Goal: Find specific fact: Find specific fact

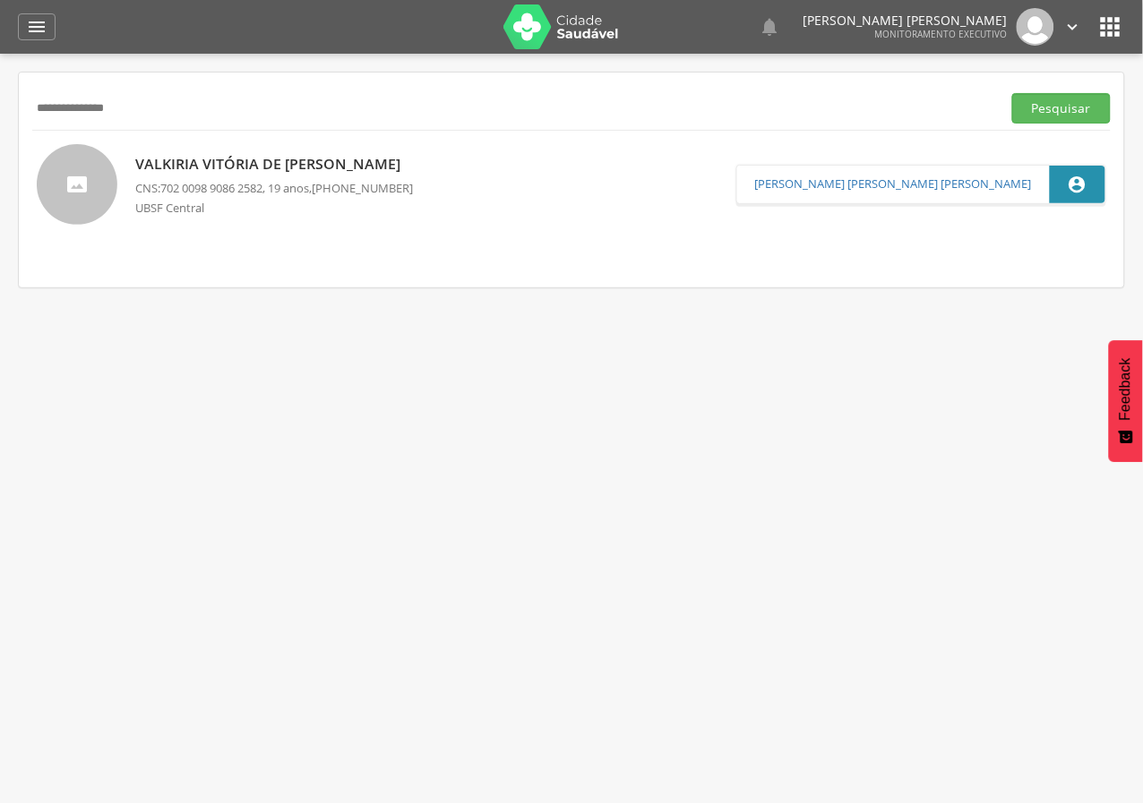
click at [42, 109] on input "**********" at bounding box center [513, 108] width 962 height 30
click at [1012, 93] on button "Pesquisar" at bounding box center [1061, 108] width 99 height 30
click at [214, 184] on span "704 0003 3198 1561" at bounding box center [211, 188] width 102 height 16
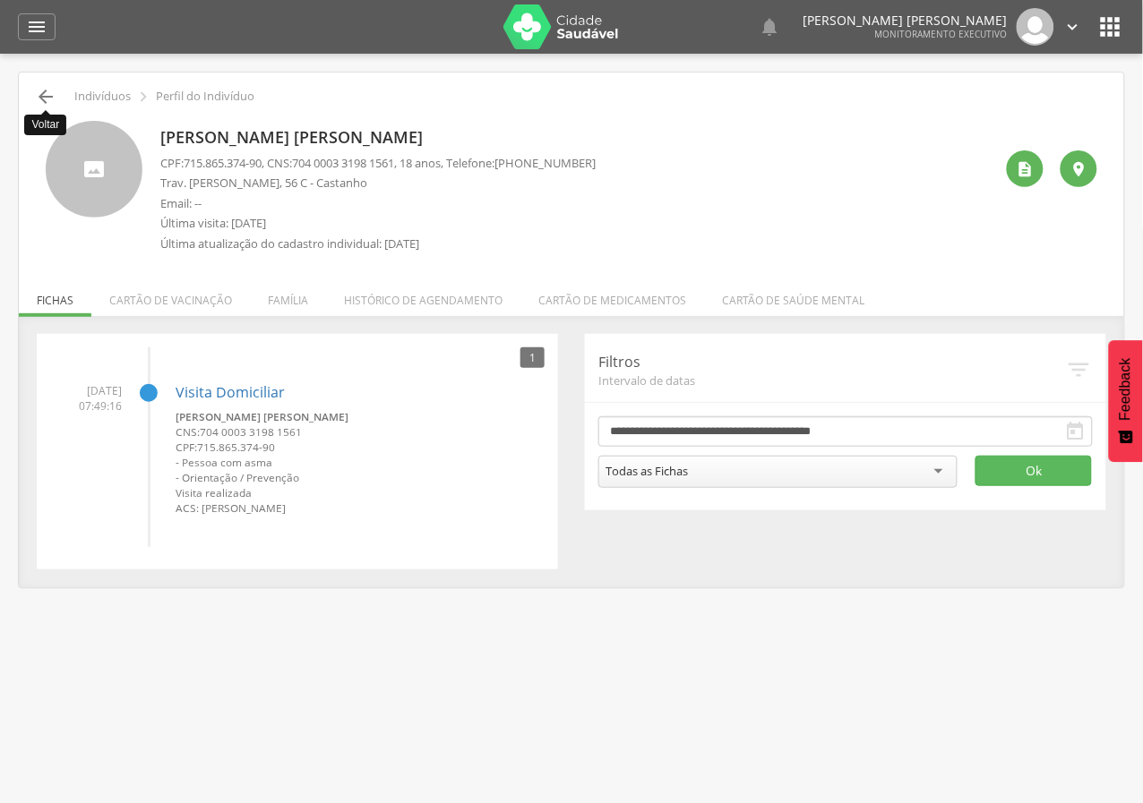
click at [42, 96] on icon "" at bounding box center [45, 96] width 21 height 21
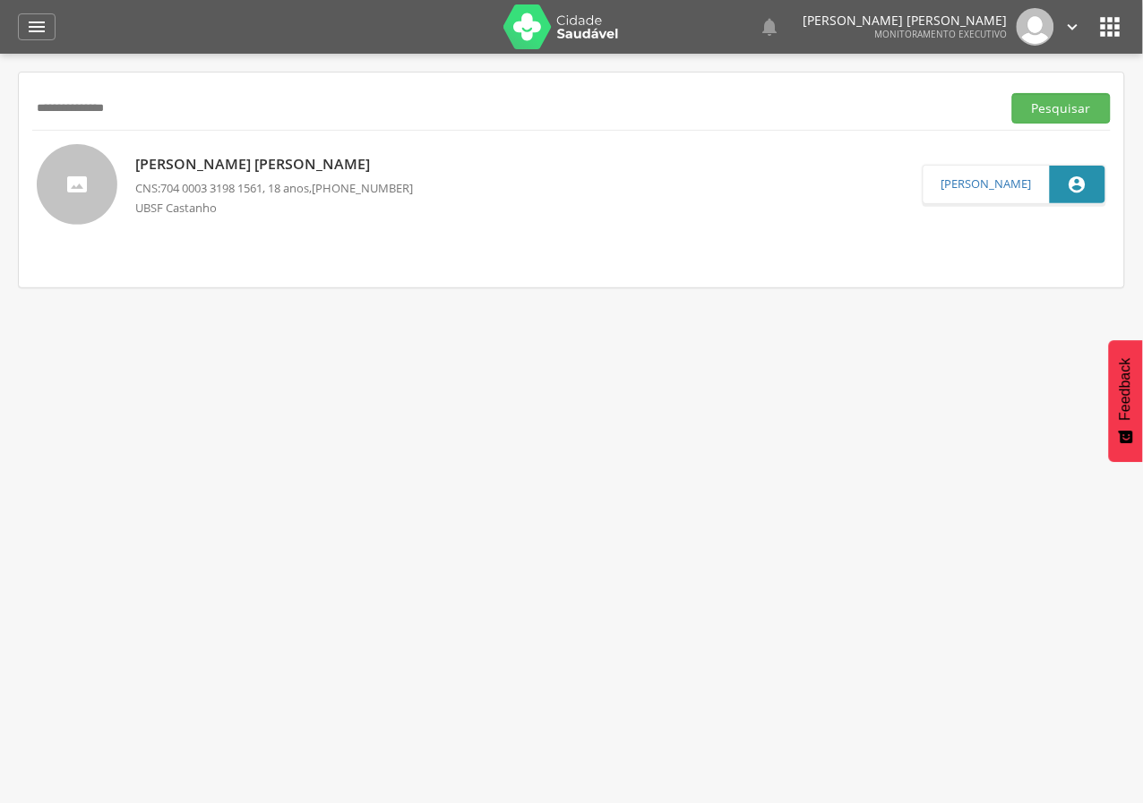
click at [275, 185] on p "CNS: 704 0003 3198 1561 , 18 anos, [PHONE_NUMBER]" at bounding box center [274, 188] width 278 height 17
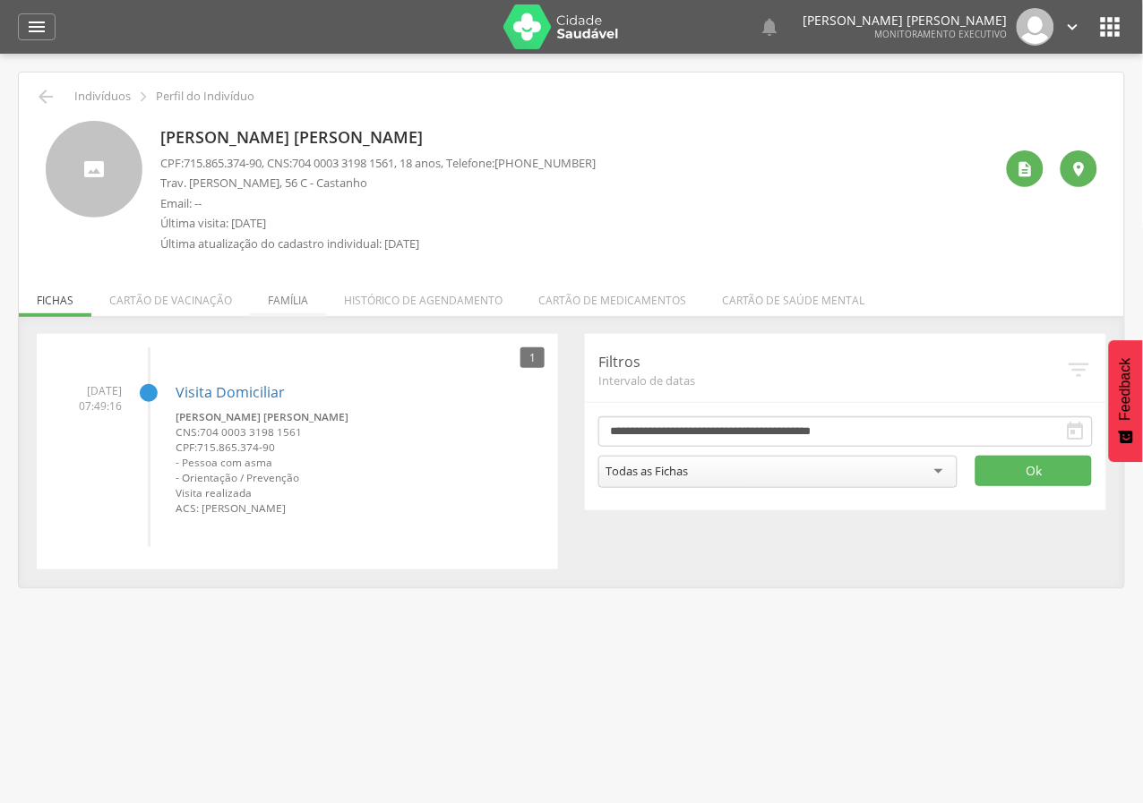
click at [298, 298] on li "Família" at bounding box center [288, 296] width 76 height 42
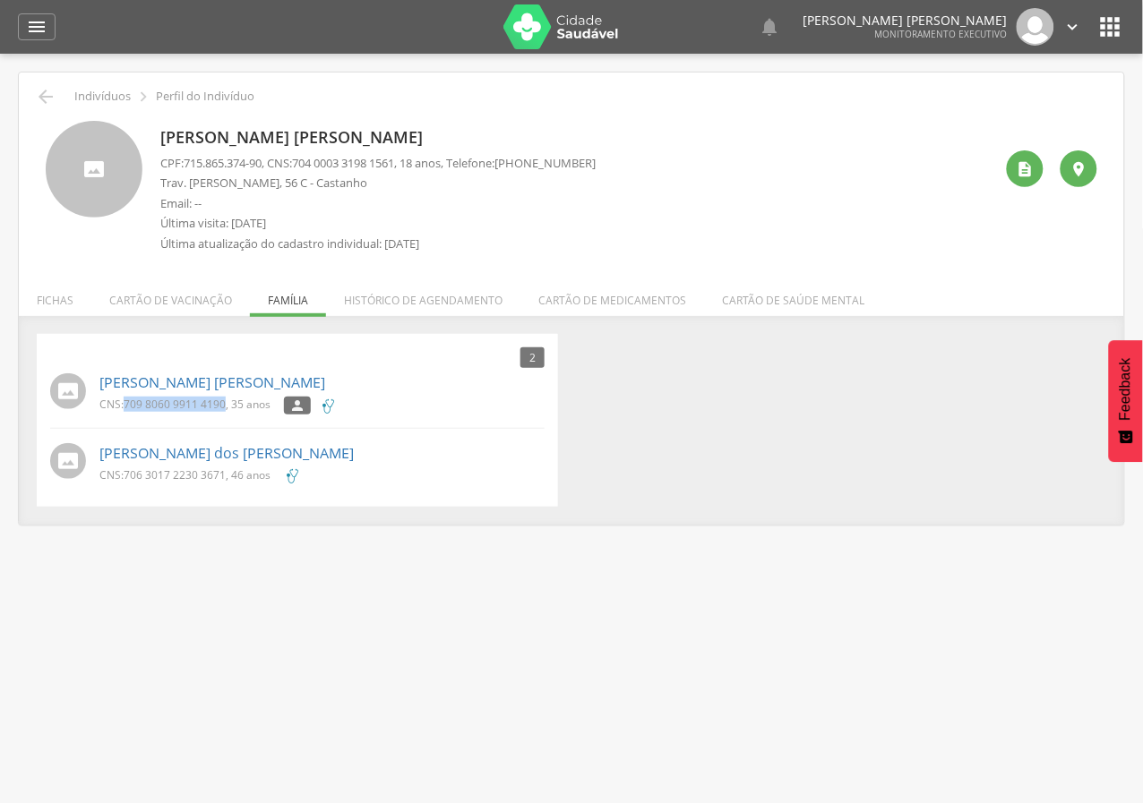
drag, startPoint x: 125, startPoint y: 402, endPoint x: 227, endPoint y: 405, distance: 101.2
click at [227, 405] on p "CNS: 709 8060 9911 4190 , 35 anos" at bounding box center [184, 404] width 171 height 15
copy span "709 8060 9911 4190"
drag, startPoint x: 125, startPoint y: 476, endPoint x: 227, endPoint y: 475, distance: 101.2
click at [227, 475] on p "CNS: 706 3017 2230 3671 , 46 anos" at bounding box center [184, 475] width 171 height 15
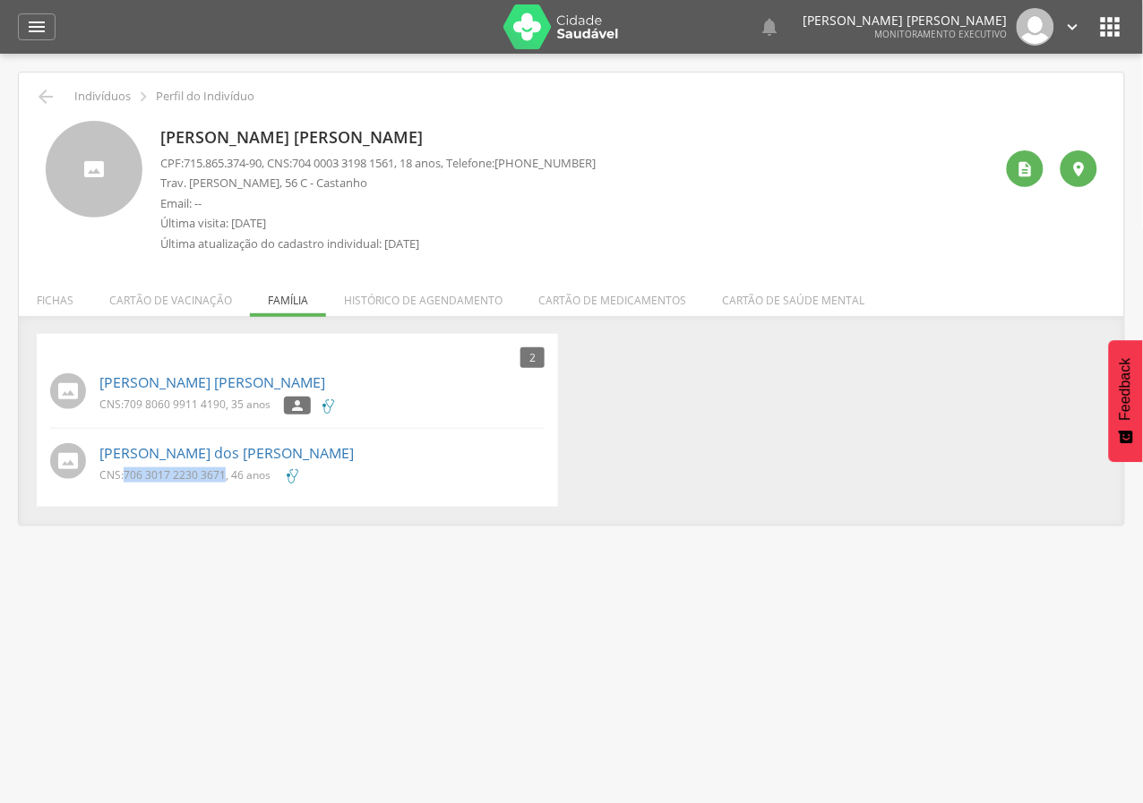
copy span "706 3017 2230 3671"
click at [43, 96] on icon "" at bounding box center [45, 96] width 21 height 21
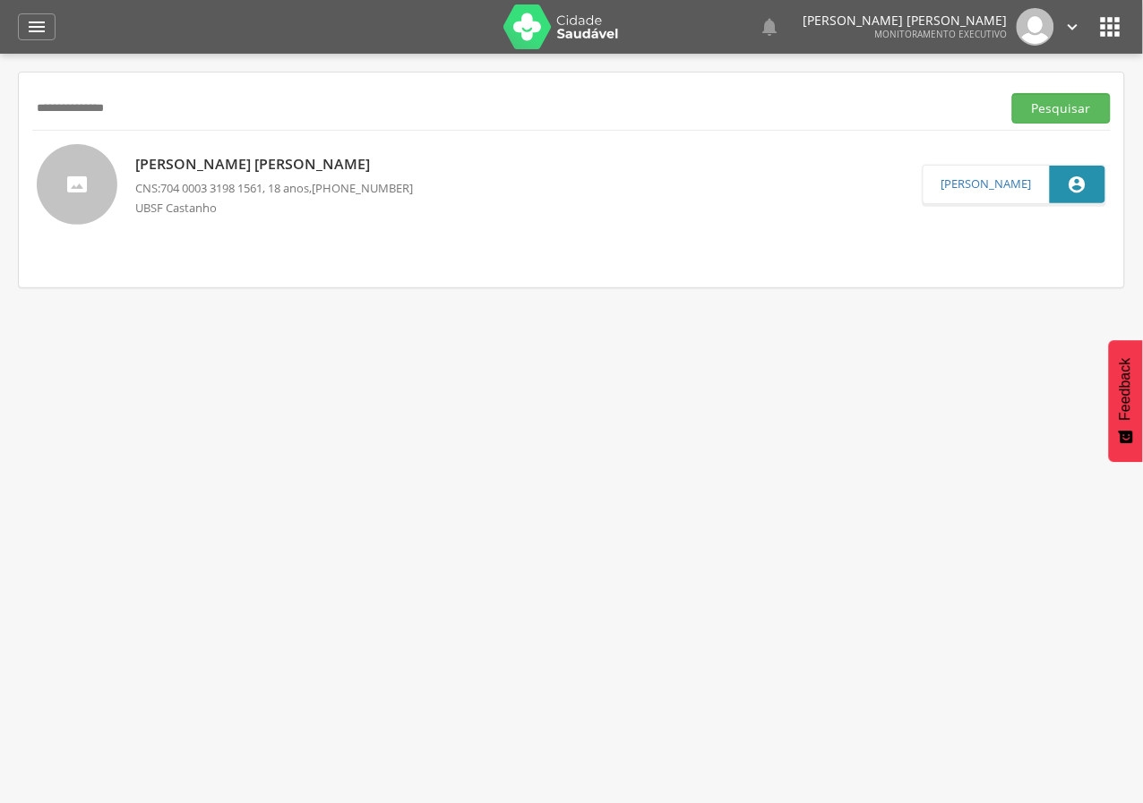
click at [116, 111] on input "**********" at bounding box center [513, 108] width 962 height 30
paste input "text"
click at [1012, 93] on button "Pesquisar" at bounding box center [1061, 108] width 99 height 30
click at [210, 176] on div "[PERSON_NAME] Vitoria [PERSON_NAME] [PERSON_NAME] CNS: 707 [DEMOGRAPHIC_DATA] 2…" at bounding box center [346, 185] width 423 height 72
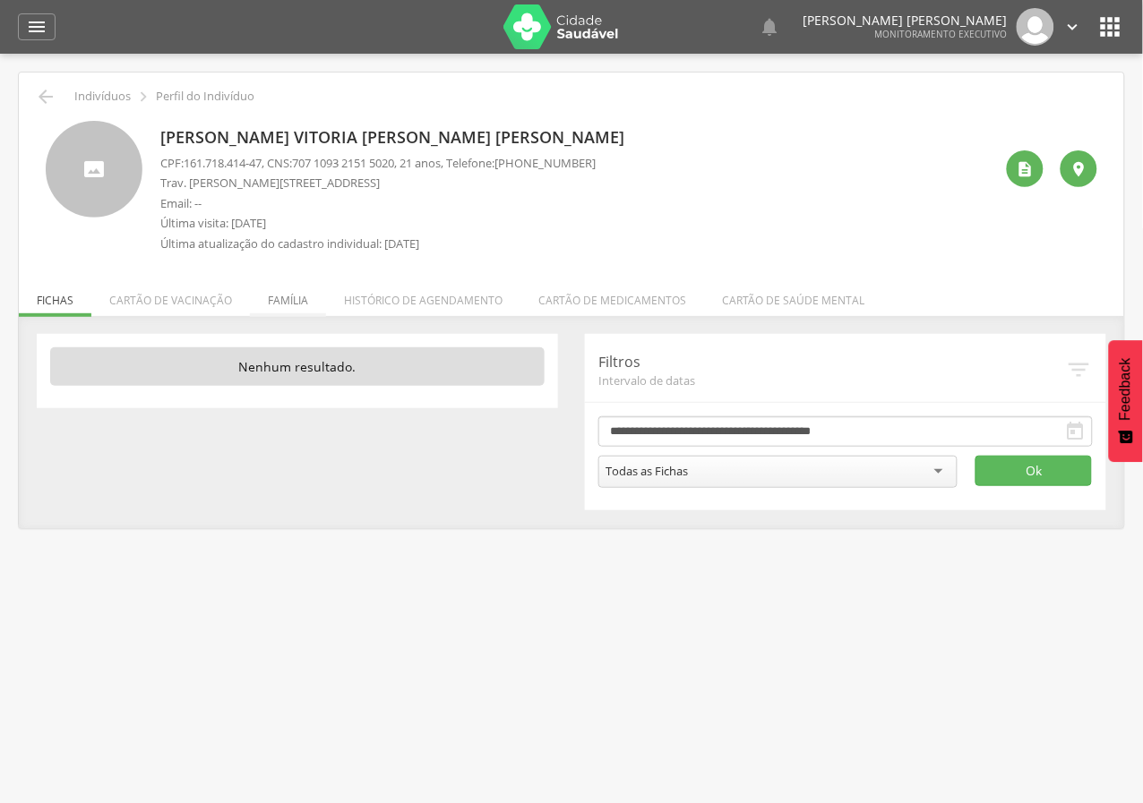
click at [301, 294] on li "Família" at bounding box center [288, 296] width 76 height 42
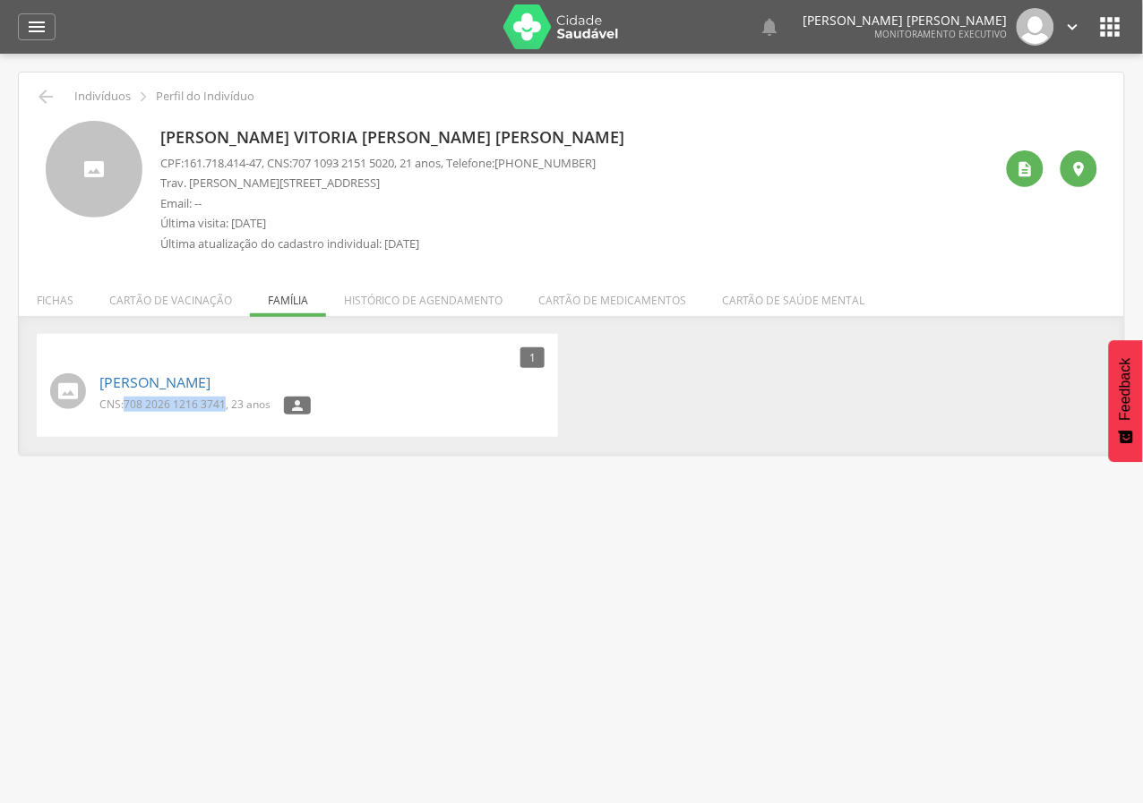
drag, startPoint x: 127, startPoint y: 402, endPoint x: 227, endPoint y: 399, distance: 100.3
click at [227, 399] on p "CNS: 708 2026 1216 3741 , 23 anos" at bounding box center [184, 404] width 171 height 15
copy span "708 2026 1216 3741"
click at [42, 90] on icon "" at bounding box center [45, 96] width 21 height 21
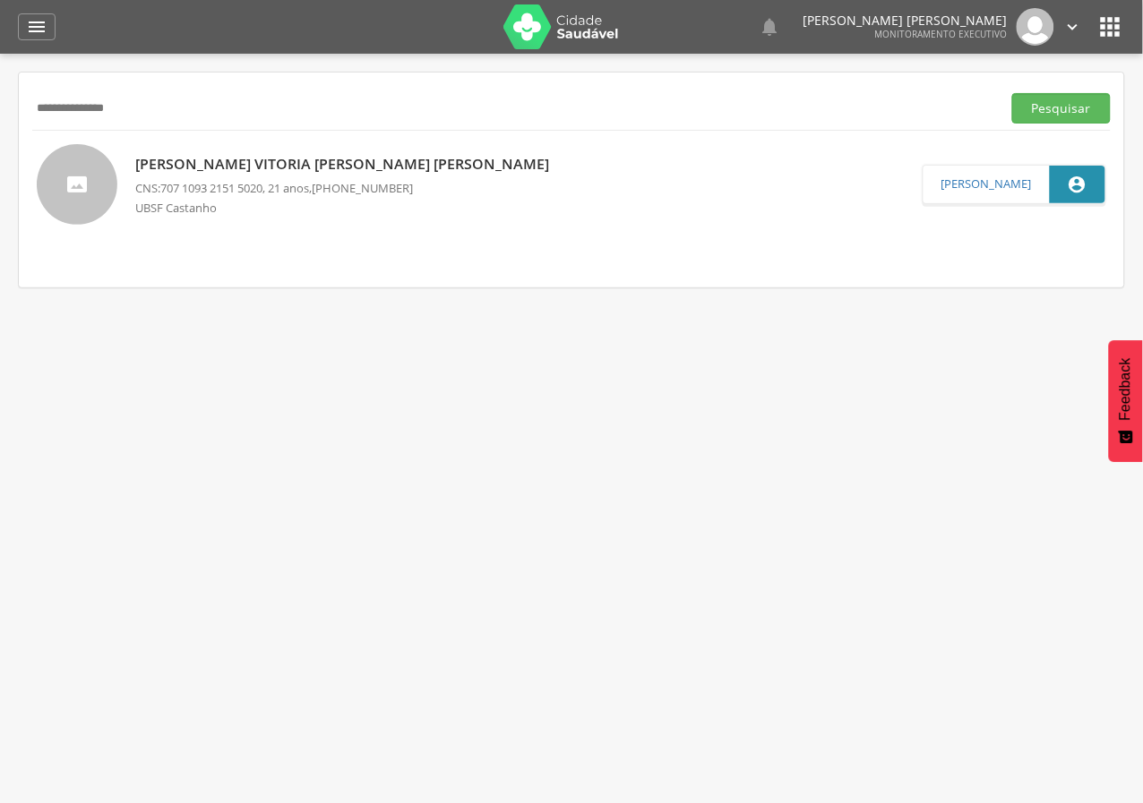
click at [86, 113] on input "**********" at bounding box center [513, 108] width 962 height 30
paste input "text"
click at [1012, 93] on button "Pesquisar" at bounding box center [1061, 108] width 99 height 30
click at [260, 176] on div "[PERSON_NAME] CNS: 700 0055 7936 5203 , 42 anos, [PHONE_NUMBER] UBSF Castanho " at bounding box center [274, 185] width 278 height 74
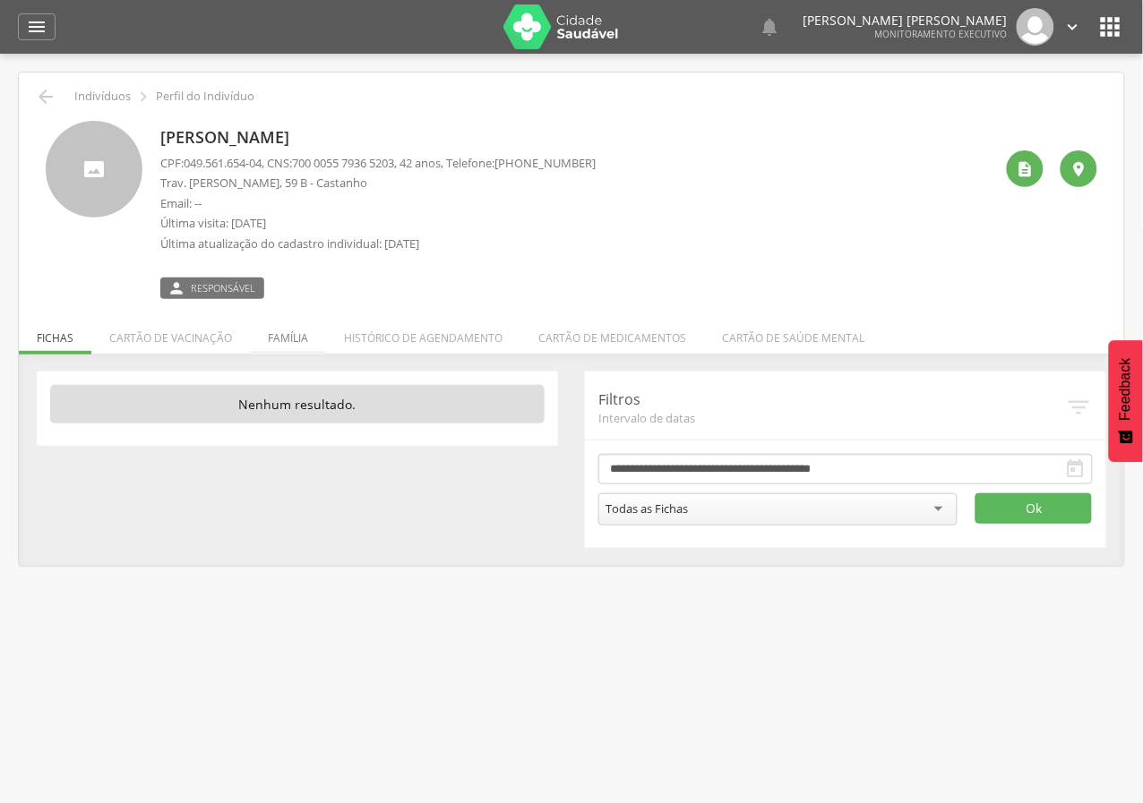
click at [294, 339] on li "Família" at bounding box center [288, 334] width 76 height 42
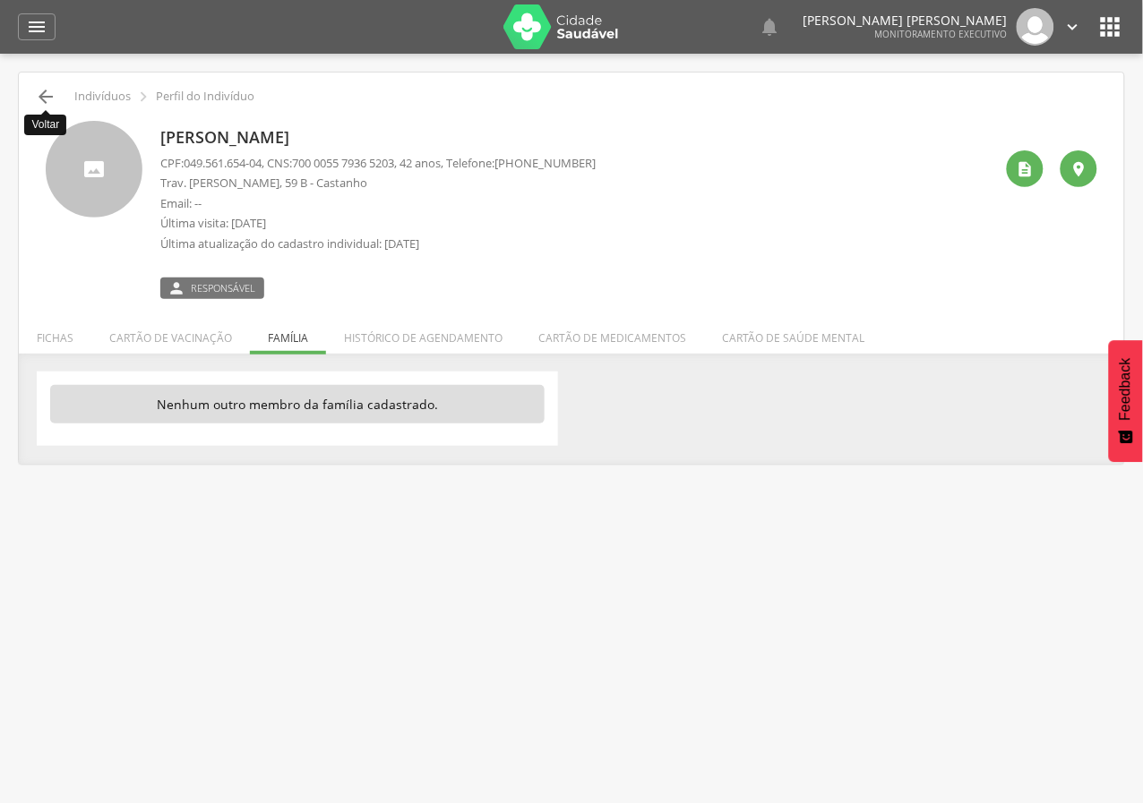
click at [46, 94] on icon "" at bounding box center [45, 96] width 21 height 21
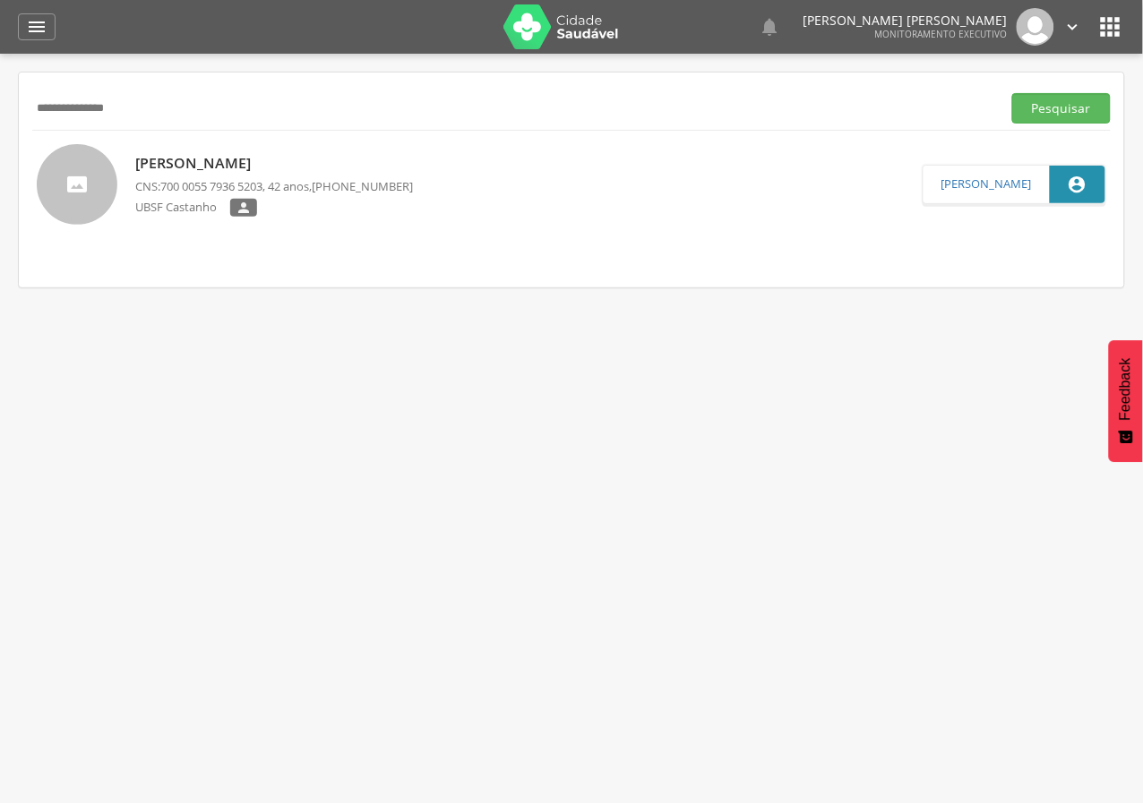
click at [226, 205] on p "UBSF Castanho" at bounding box center [182, 208] width 95 height 19
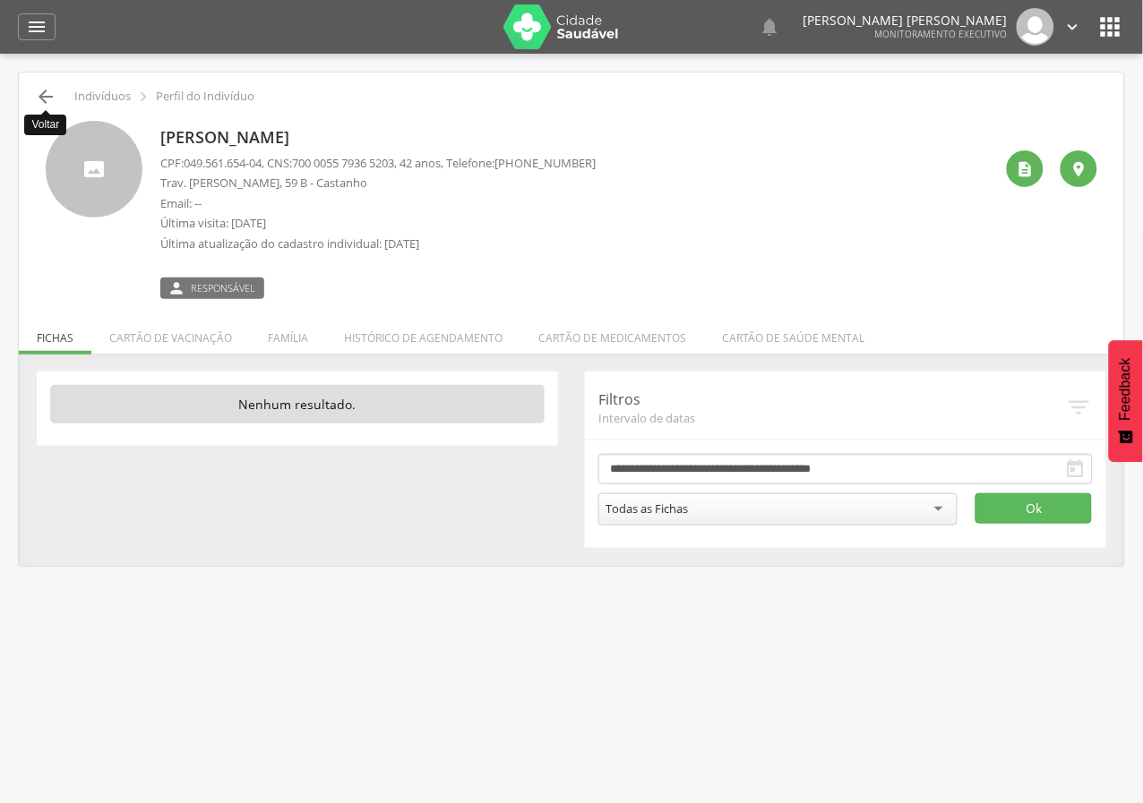
click at [55, 99] on icon "" at bounding box center [45, 96] width 21 height 21
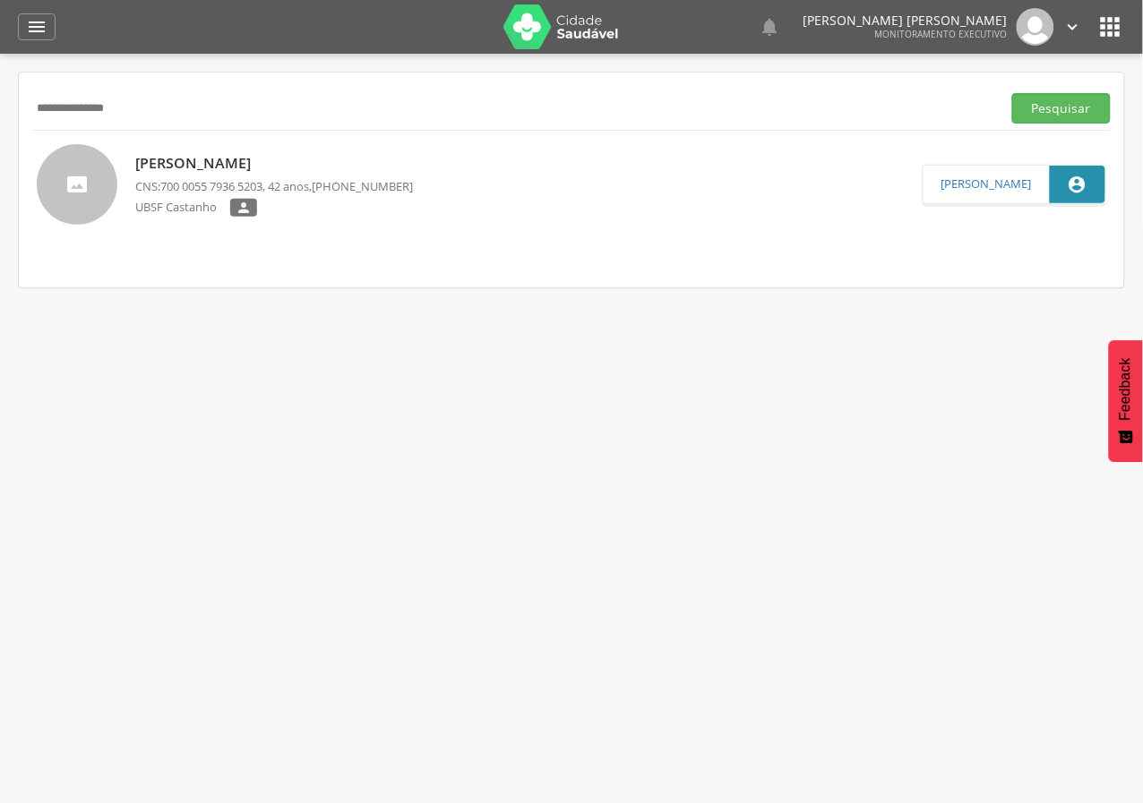
click at [87, 103] on input "**********" at bounding box center [513, 108] width 962 height 30
paste input "text"
click at [1012, 93] on button "Pesquisar" at bounding box center [1061, 108] width 99 height 30
click at [193, 176] on div "Inauridete [PERSON_NAME] [PERSON_NAME] CNS: 700 6069 4993 1963 , 54 anos, [PHON…" at bounding box center [301, 185] width 332 height 74
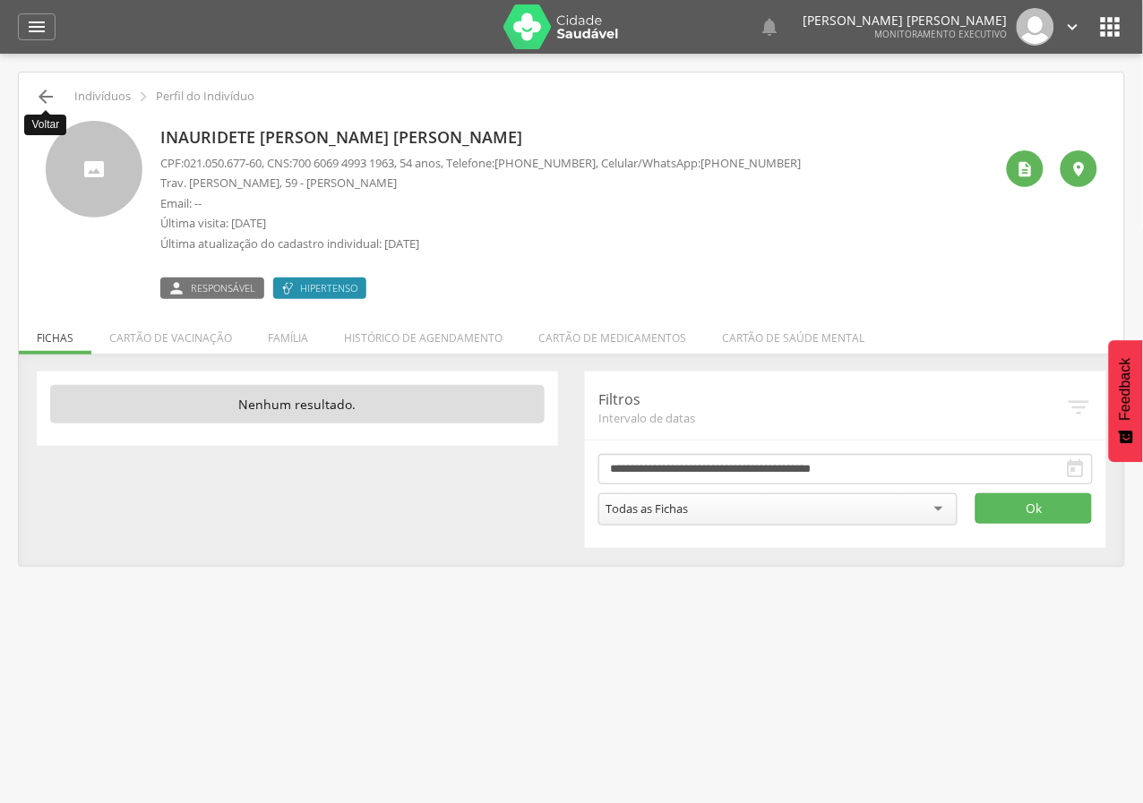
click at [43, 95] on icon "" at bounding box center [45, 96] width 21 height 21
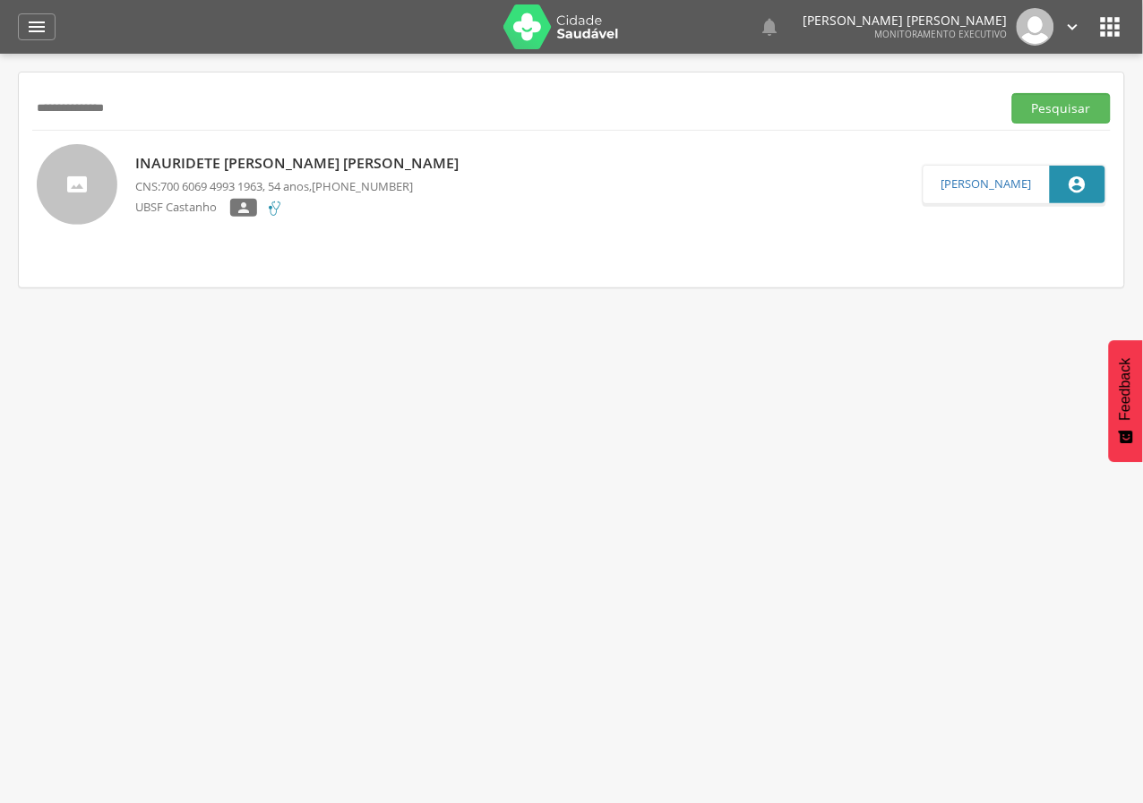
click at [202, 176] on div "Inauridete [PERSON_NAME] [PERSON_NAME] CNS: 700 6069 4993 1963 , 54 anos, [PHON…" at bounding box center [301, 185] width 332 height 74
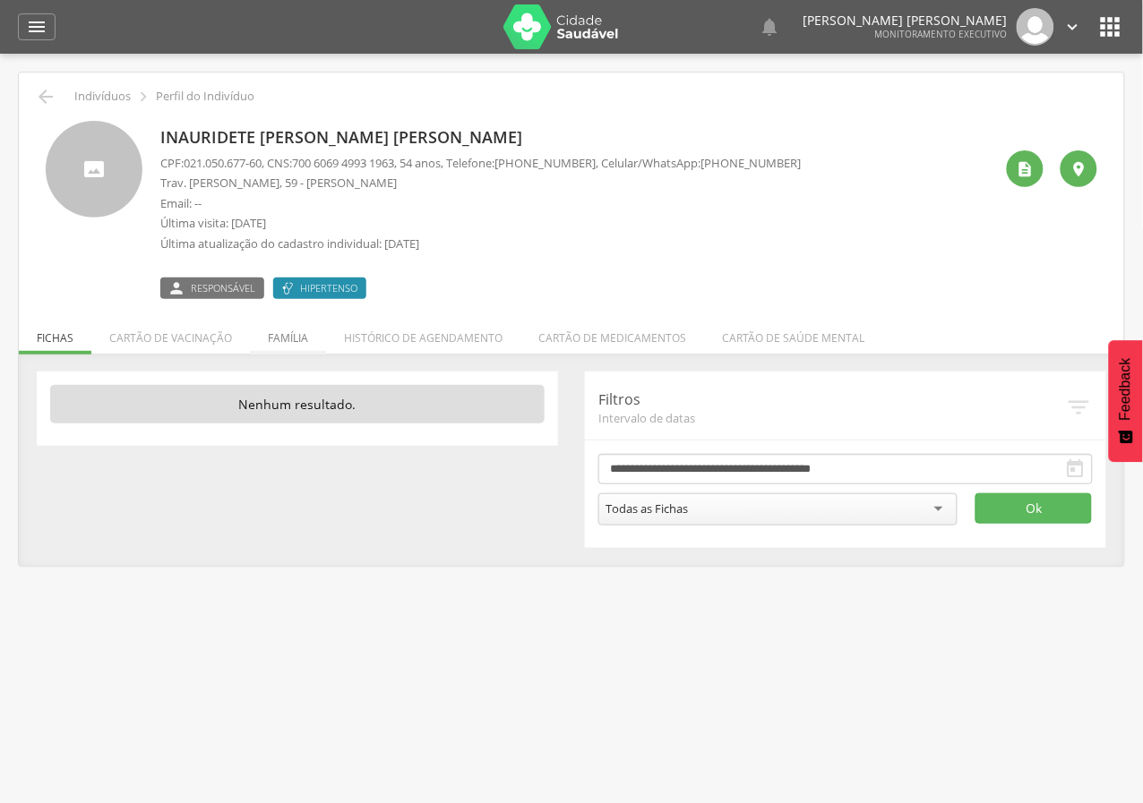
click at [289, 343] on li "Família" at bounding box center [288, 334] width 76 height 42
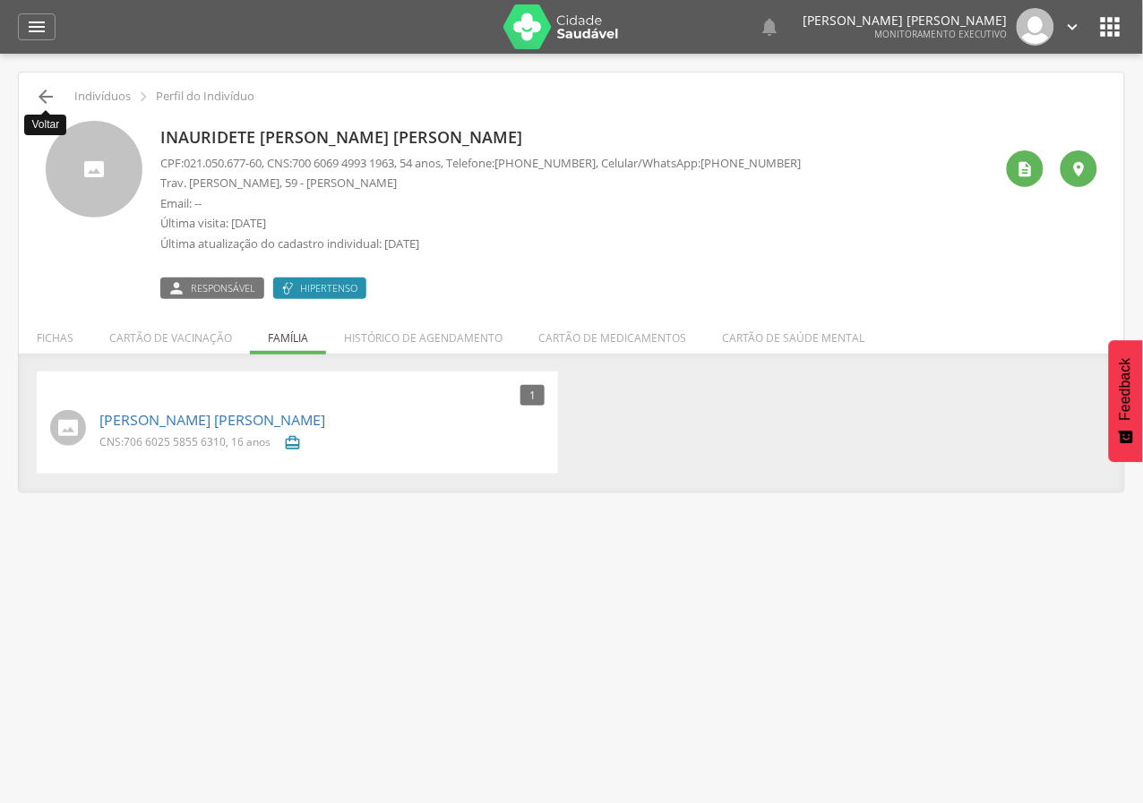
click at [51, 100] on icon "" at bounding box center [45, 96] width 21 height 21
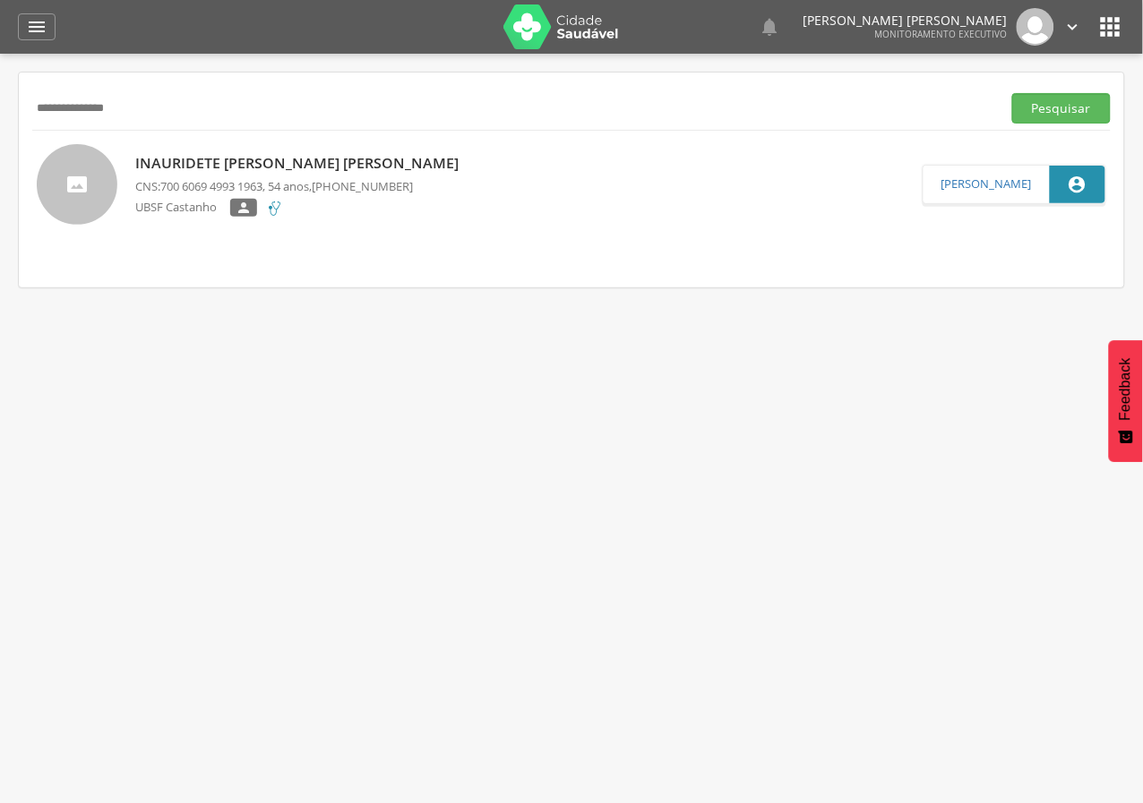
click at [131, 112] on input "**********" at bounding box center [513, 108] width 962 height 30
paste input "text"
click at [1012, 93] on button "Pesquisar" at bounding box center [1061, 108] width 99 height 30
click at [98, 109] on input "**********" at bounding box center [513, 108] width 962 height 30
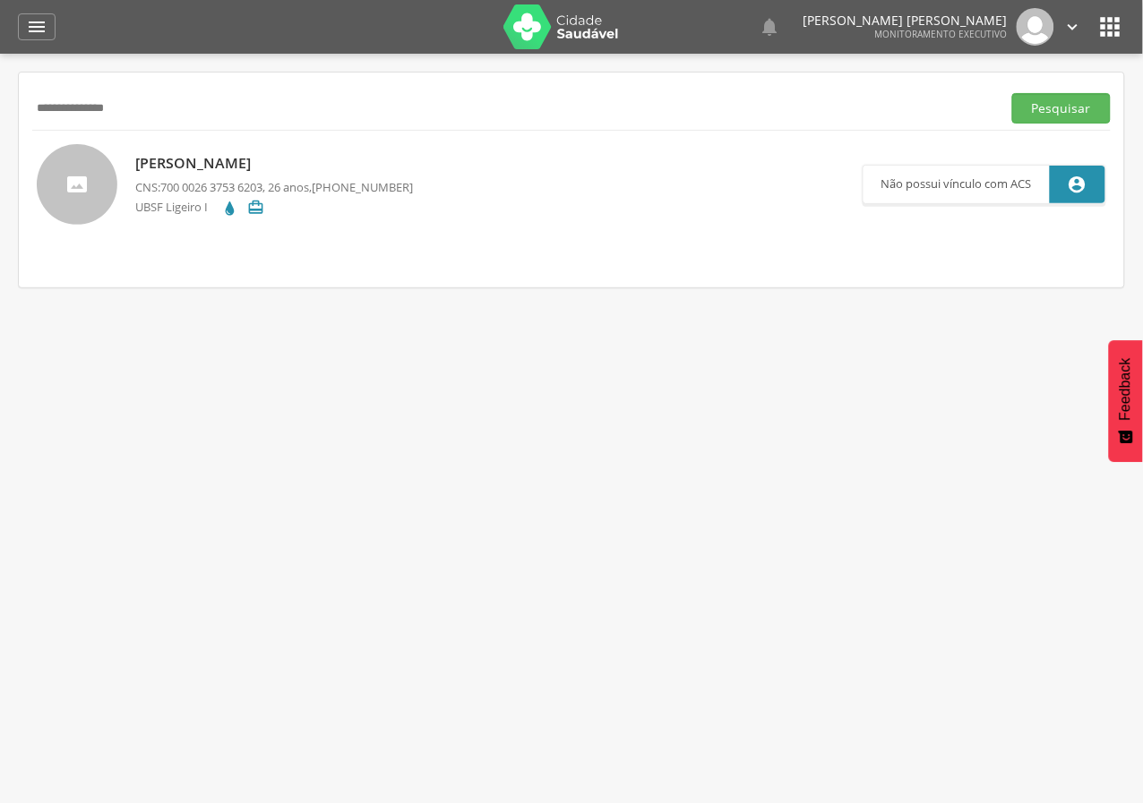
click at [98, 109] on input "**********" at bounding box center [513, 108] width 962 height 30
paste input "text"
click at [1012, 93] on button "Pesquisar" at bounding box center [1061, 108] width 99 height 30
click at [237, 178] on span "701 2040 1908 1612" at bounding box center [211, 186] width 102 height 16
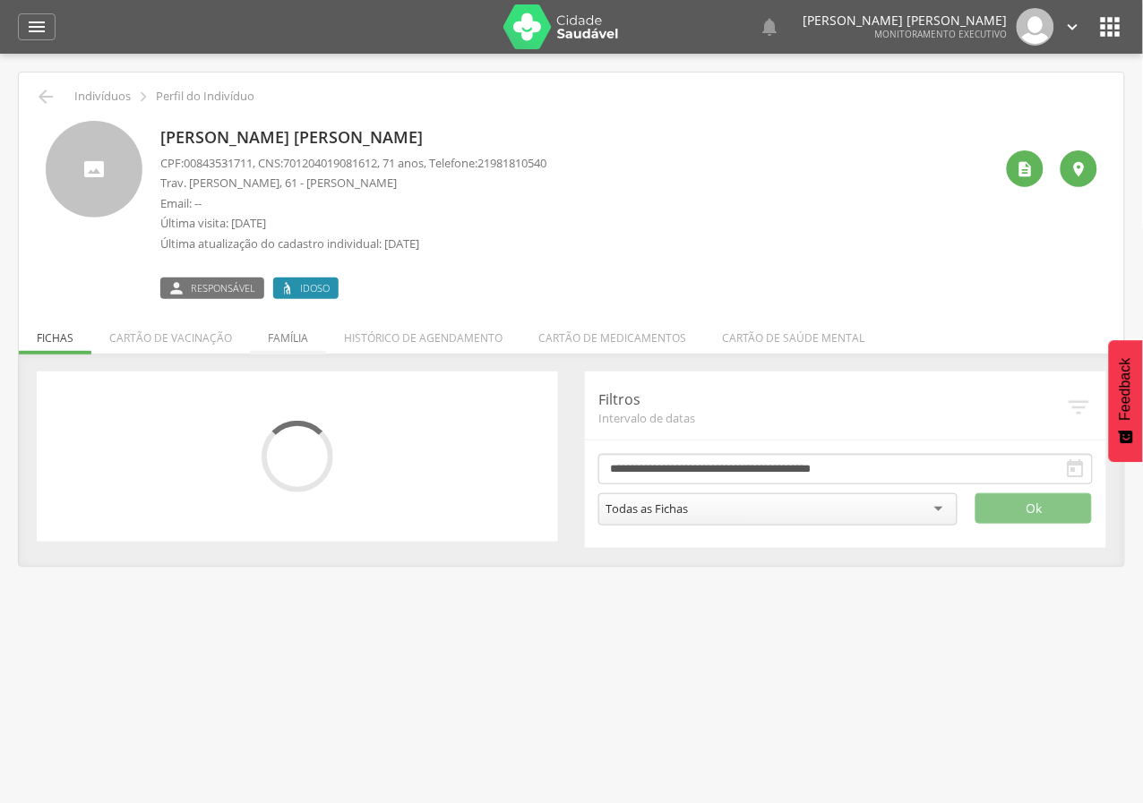
click at [291, 348] on li "Família" at bounding box center [288, 334] width 76 height 42
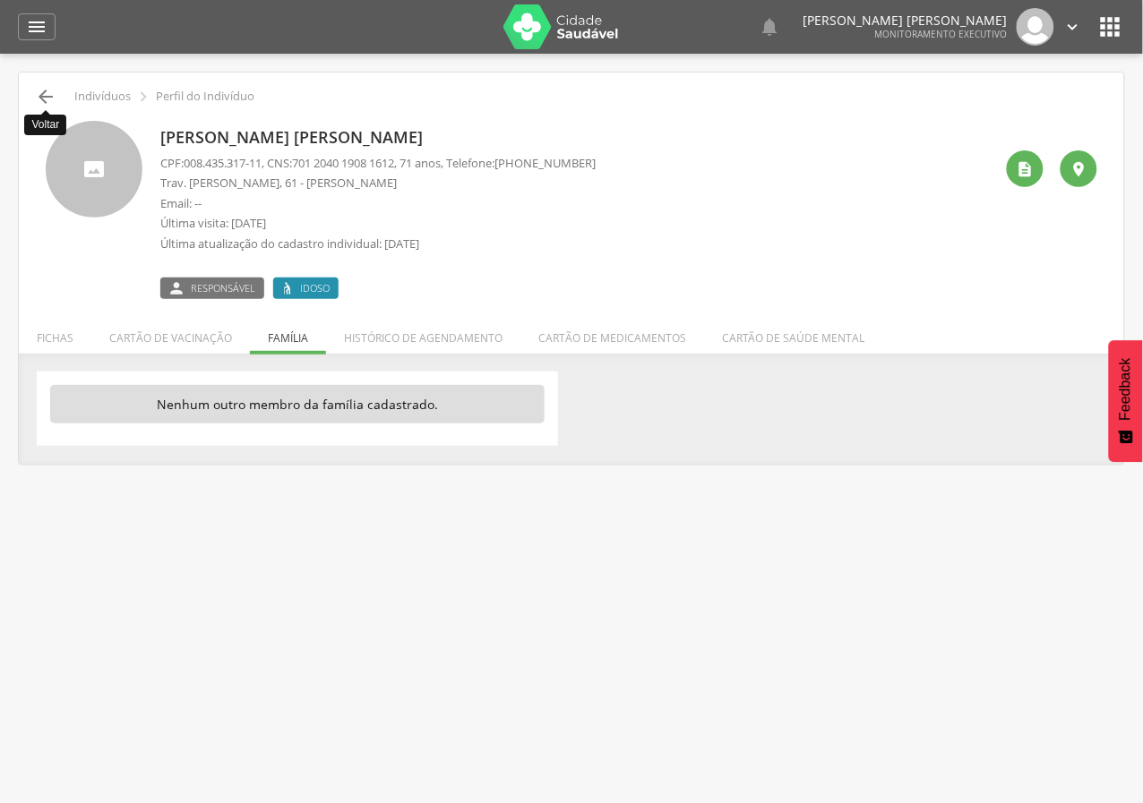
click at [39, 99] on icon "" at bounding box center [45, 96] width 21 height 21
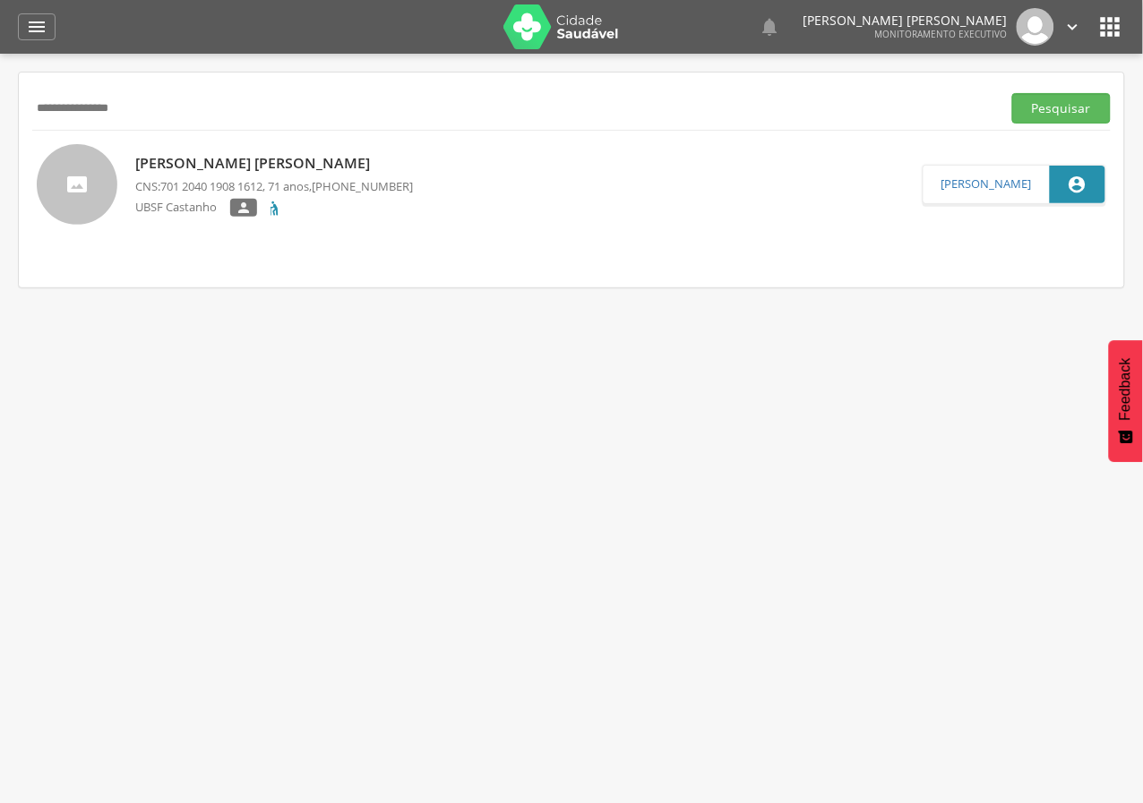
click at [99, 114] on input "**********" at bounding box center [513, 108] width 962 height 30
paste input "text"
click at [1012, 93] on button "Pesquisar" at bounding box center [1061, 108] width 99 height 30
click at [219, 184] on span "700 6024 5629 9069" at bounding box center [211, 188] width 102 height 16
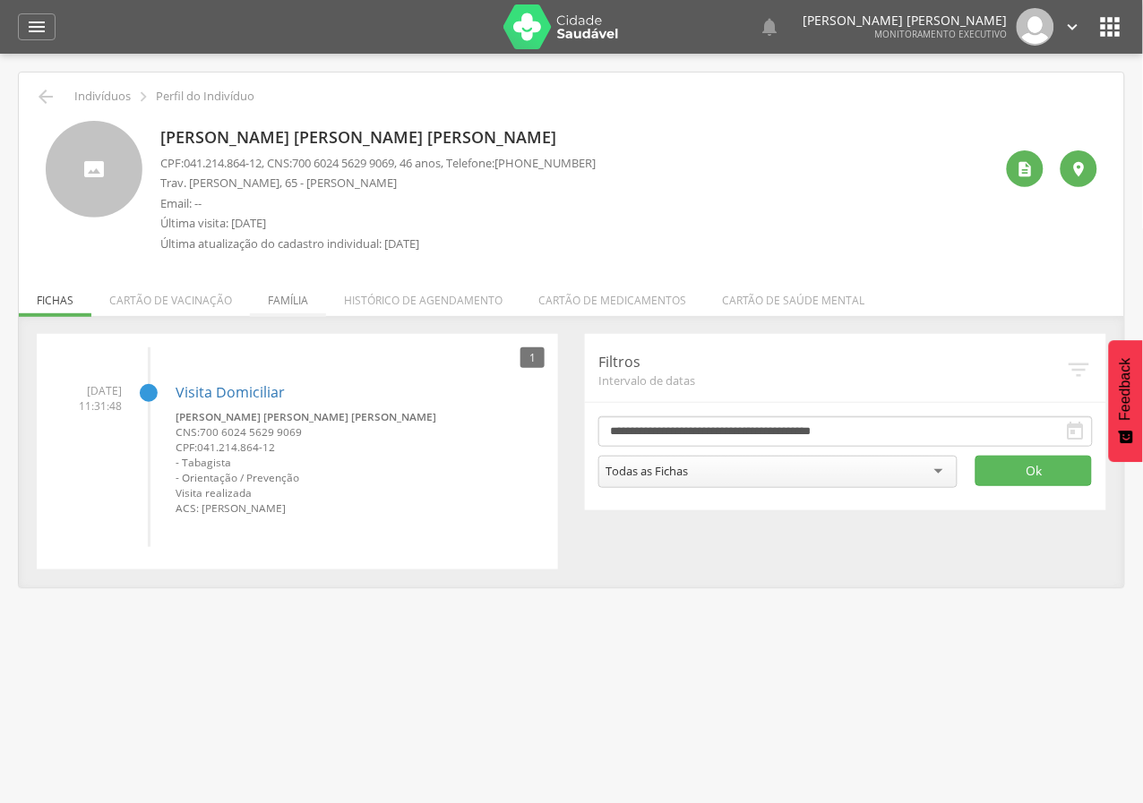
click at [280, 305] on li "Família" at bounding box center [288, 296] width 76 height 42
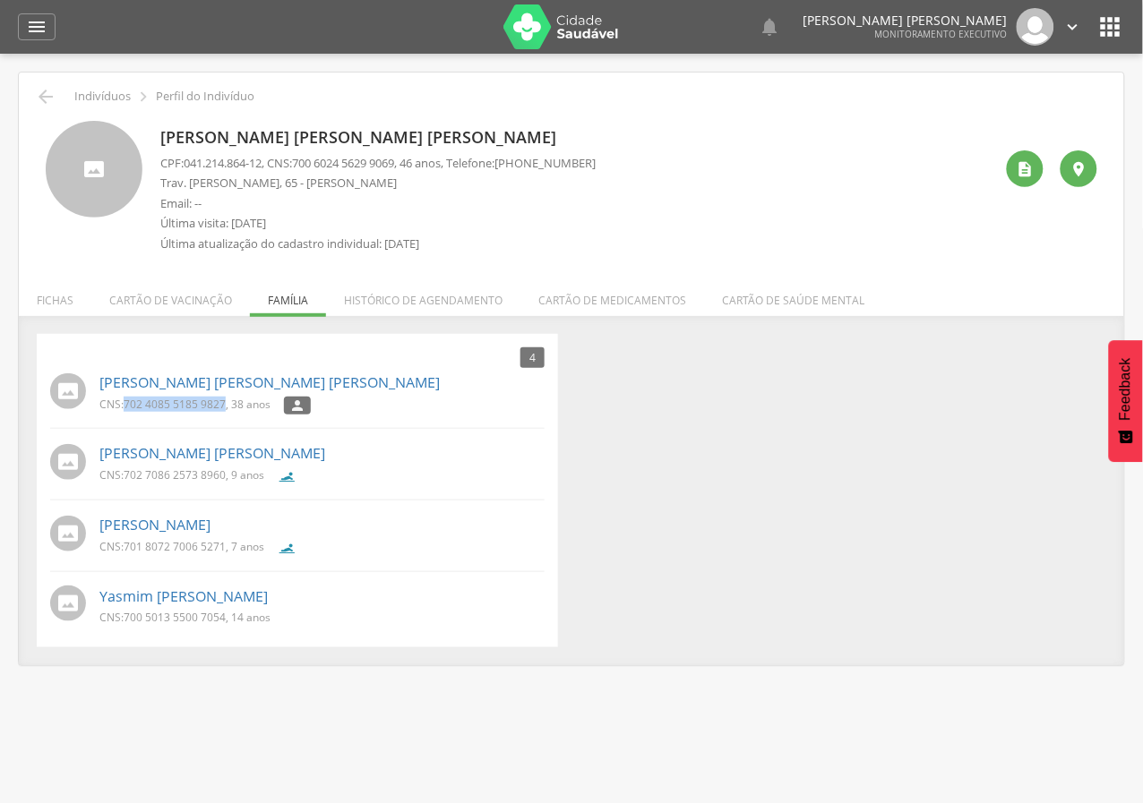
drag, startPoint x: 126, startPoint y: 407, endPoint x: 227, endPoint y: 400, distance: 100.5
click at [227, 400] on p "CNS: 702 4085 5185 9827 , 38 anos" at bounding box center [184, 404] width 171 height 15
click at [211, 404] on span "702 4085 5185 9827" at bounding box center [175, 404] width 102 height 15
drag, startPoint x: 126, startPoint y: 406, endPoint x: 227, endPoint y: 399, distance: 101.4
click at [227, 399] on p "CNS: 702 4085 5185 9827 , 38 anos" at bounding box center [184, 404] width 171 height 15
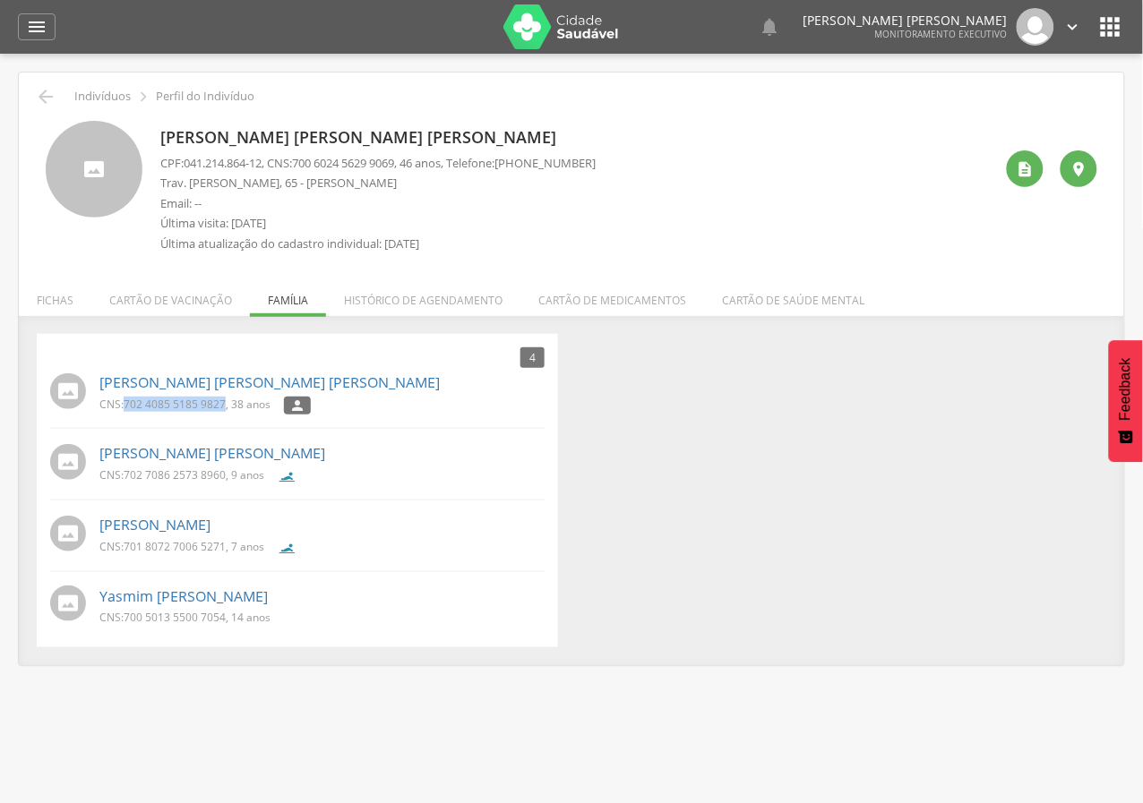
copy span "702 4085 5185 9827"
drag, startPoint x: 127, startPoint y: 476, endPoint x: 225, endPoint y: 476, distance: 97.6
click at [225, 476] on span "702 7086 2573 8960" at bounding box center [175, 475] width 102 height 15
copy span "702 7086 2573 8960"
drag, startPoint x: 127, startPoint y: 546, endPoint x: 224, endPoint y: 552, distance: 96.9
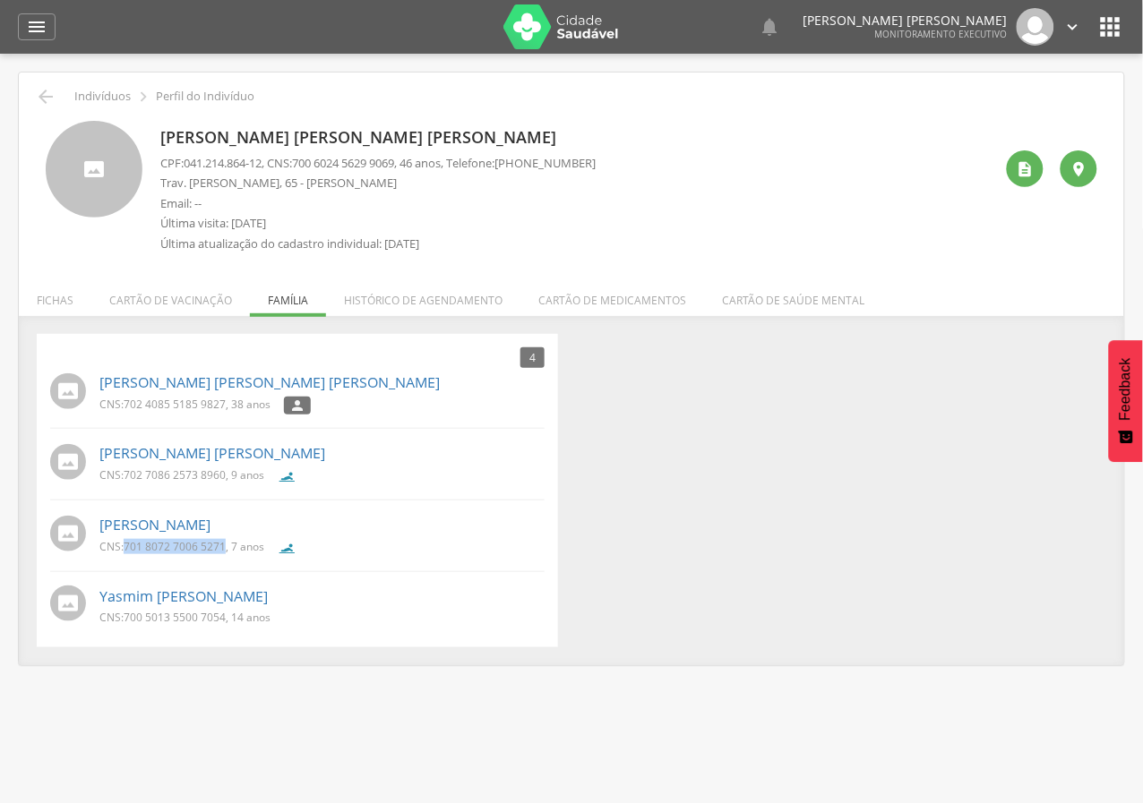
click at [224, 552] on span "701 8072 7006 5271" at bounding box center [175, 546] width 102 height 15
copy span "701 8072 7006 5271"
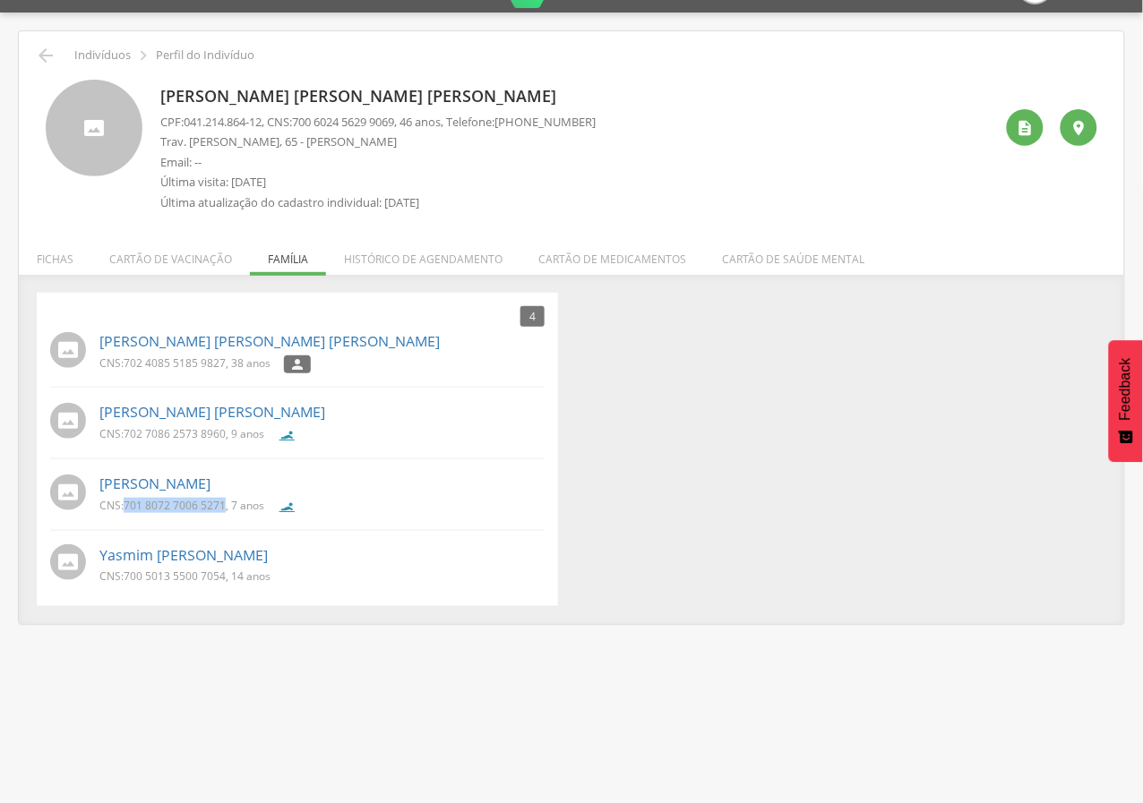
scroll to position [53, 0]
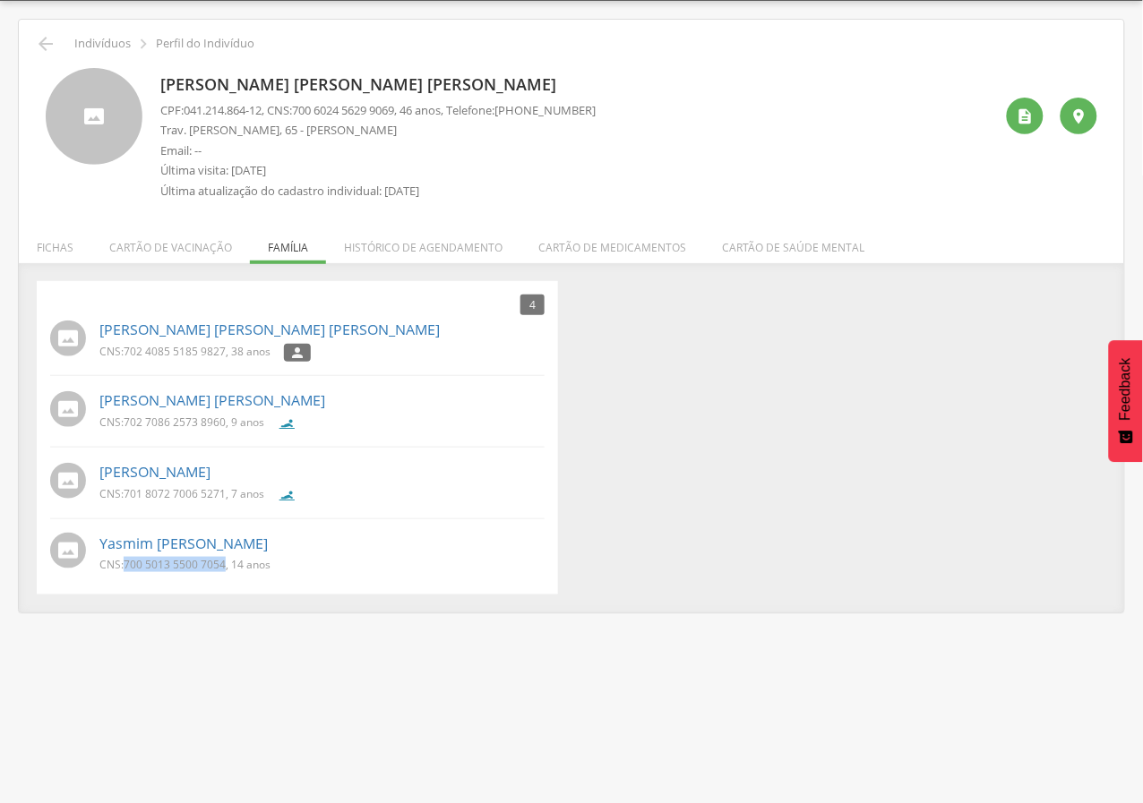
drag, startPoint x: 124, startPoint y: 563, endPoint x: 226, endPoint y: 564, distance: 102.1
click at [226, 564] on p "CNS: 700 5013 5500 7054 , 14 anos" at bounding box center [184, 564] width 171 height 15
copy p "700 5013 5500 7054"
click at [42, 45] on icon "" at bounding box center [45, 43] width 21 height 21
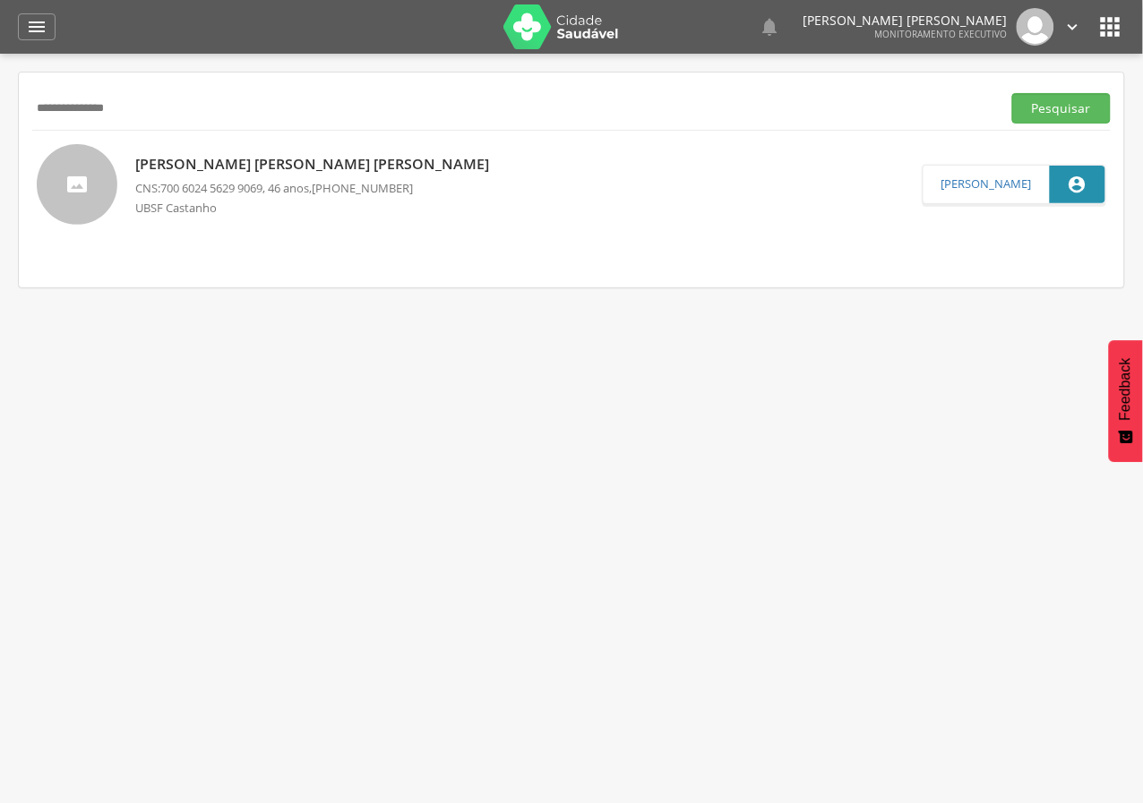
click at [114, 99] on input "**********" at bounding box center [513, 108] width 962 height 30
paste input "text"
type input "**********"
click at [1012, 93] on button "Pesquisar" at bounding box center [1061, 108] width 99 height 30
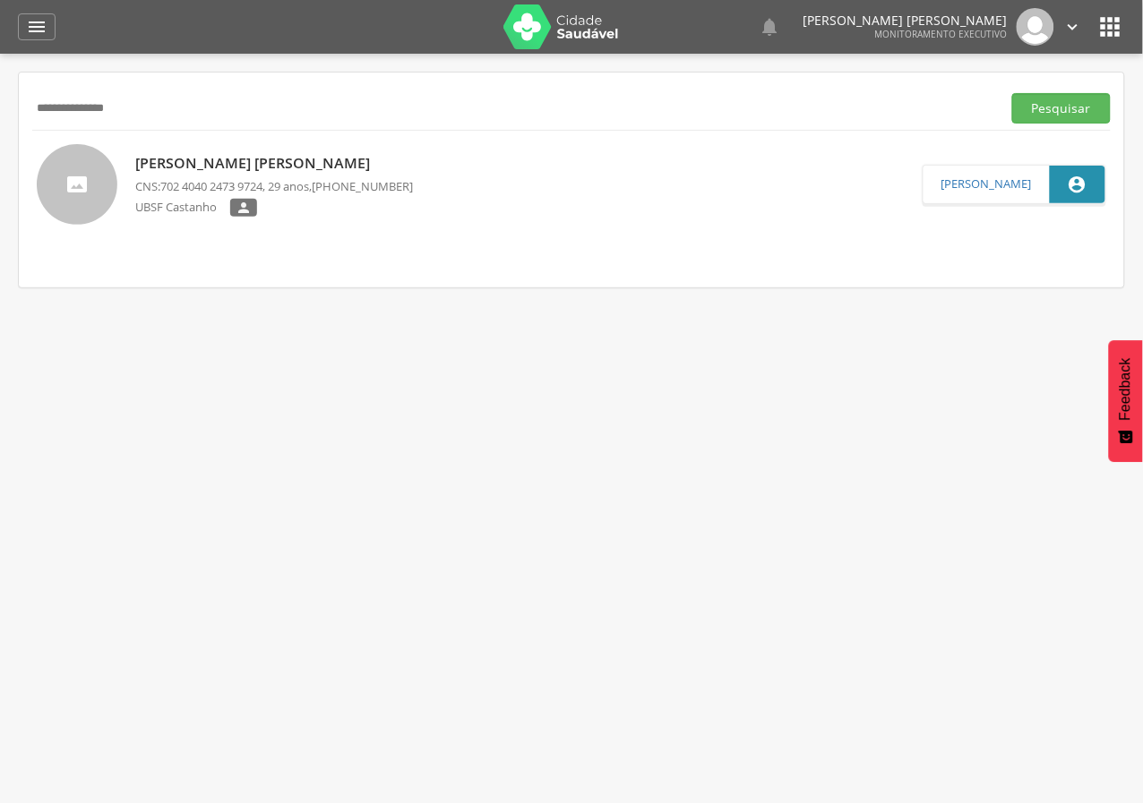
click at [216, 176] on div "[PERSON_NAME] [PERSON_NAME] CNS: 702 4040 2473 9724 , 29 anos, [PHONE_NUMBER] U…" at bounding box center [274, 185] width 278 height 74
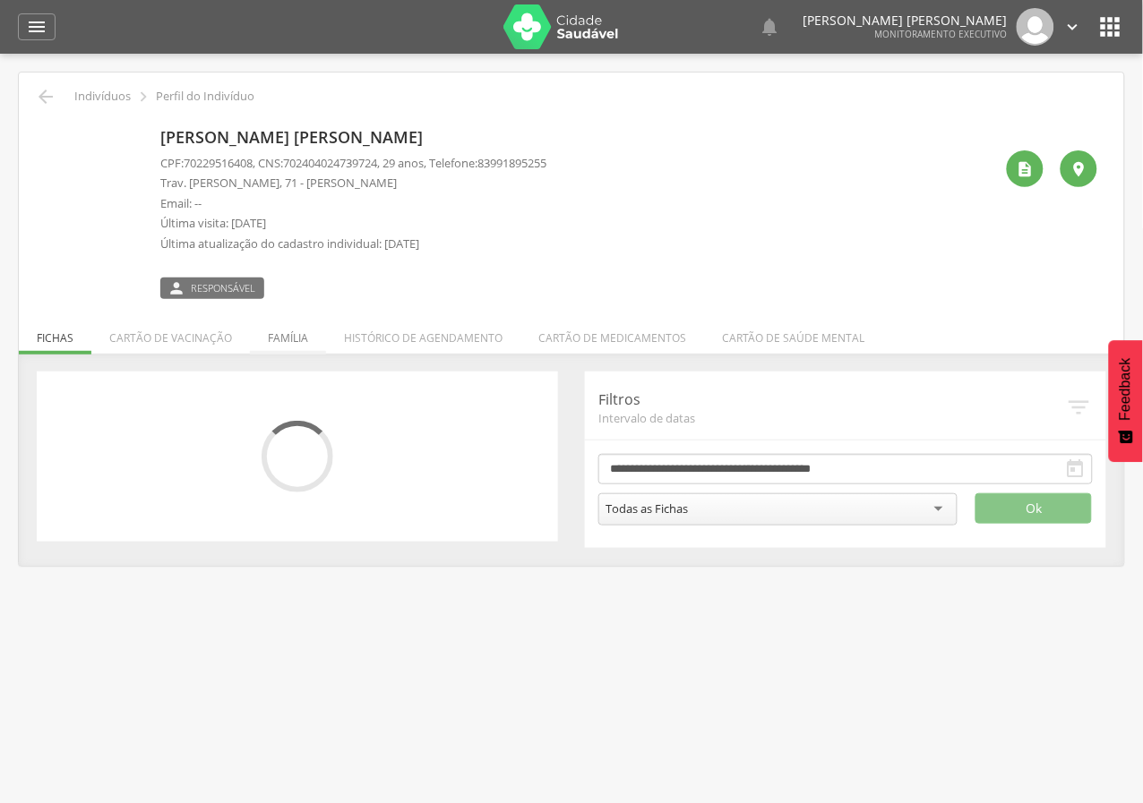
click at [279, 332] on li "Família" at bounding box center [288, 334] width 76 height 42
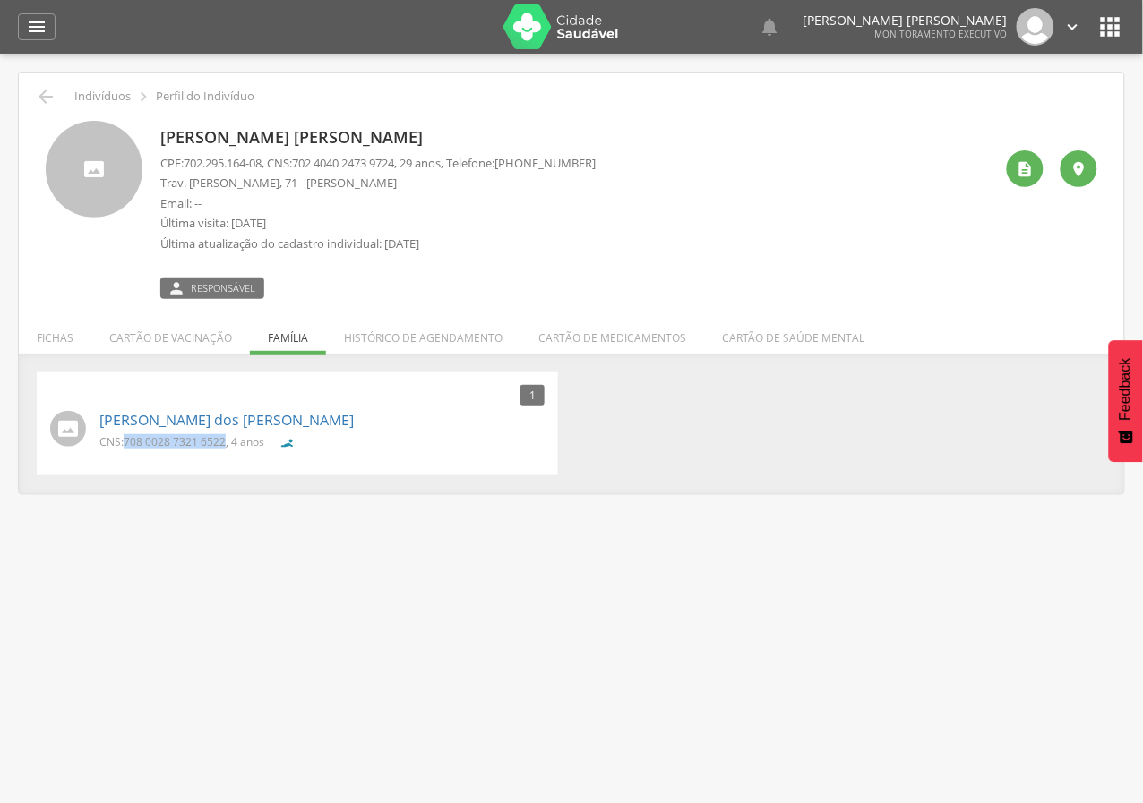
drag, startPoint x: 124, startPoint y: 446, endPoint x: 224, endPoint y: 441, distance: 99.6
click at [224, 441] on p "CNS: 708 0028 7321 6522 , 4 anos" at bounding box center [181, 441] width 165 height 15
copy span "708 0028 7321 6522"
